Goal: Task Accomplishment & Management: Use online tool/utility

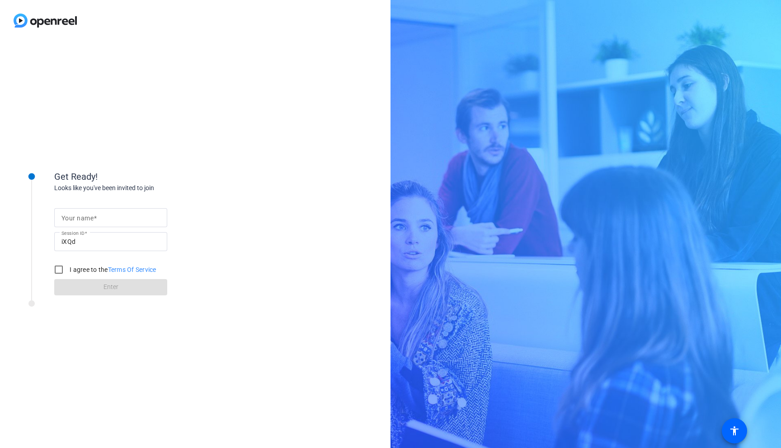
click at [110, 215] on input "Your name" at bounding box center [110, 217] width 98 height 11
type input "T.R."
click at [59, 269] on input "I agree to the Terms Of Service" at bounding box center [59, 270] width 18 height 18
checkbox input "true"
click at [88, 287] on span at bounding box center [110, 287] width 113 height 22
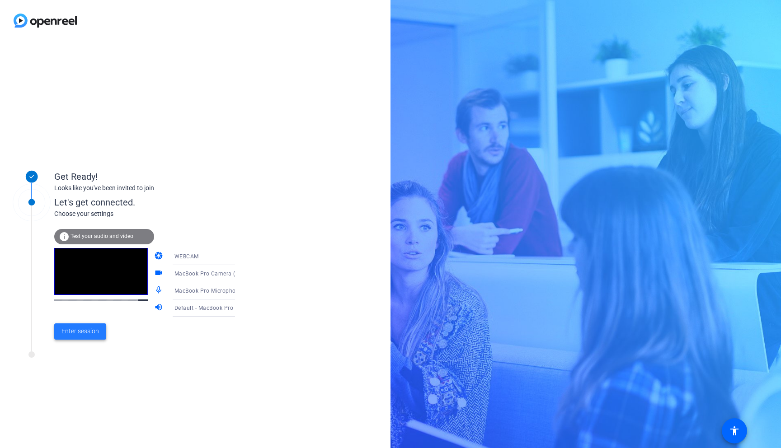
click at [88, 329] on span "Enter session" at bounding box center [79, 331] width 37 height 9
